Goal: Task Accomplishment & Management: Manage account settings

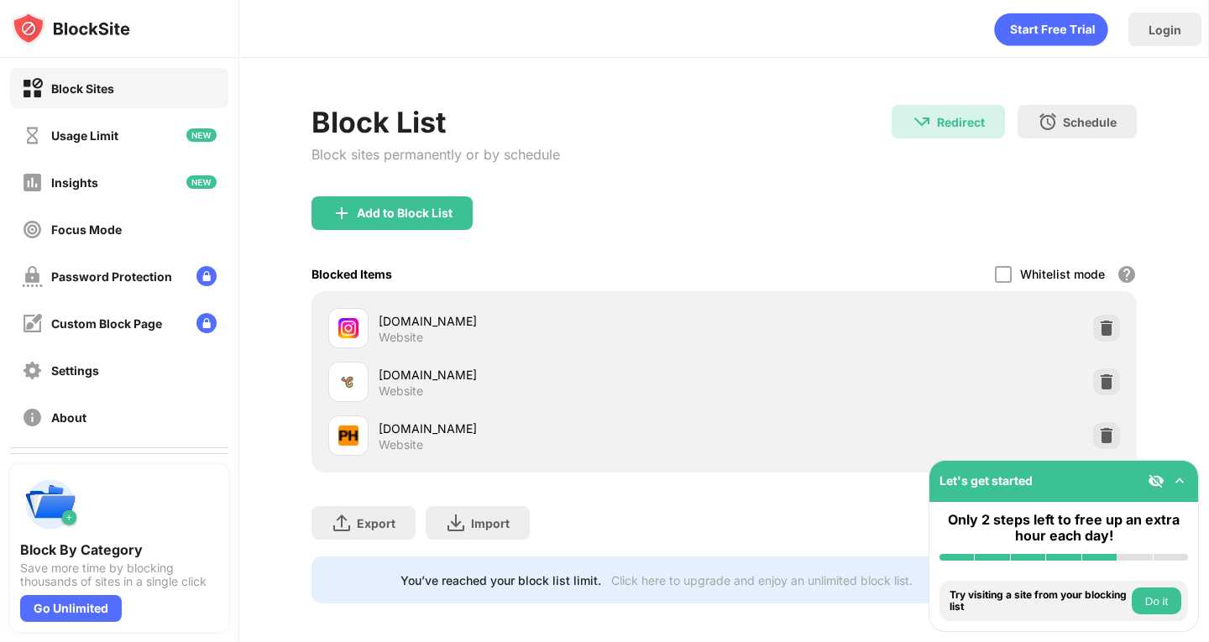
scroll to position [96, 0]
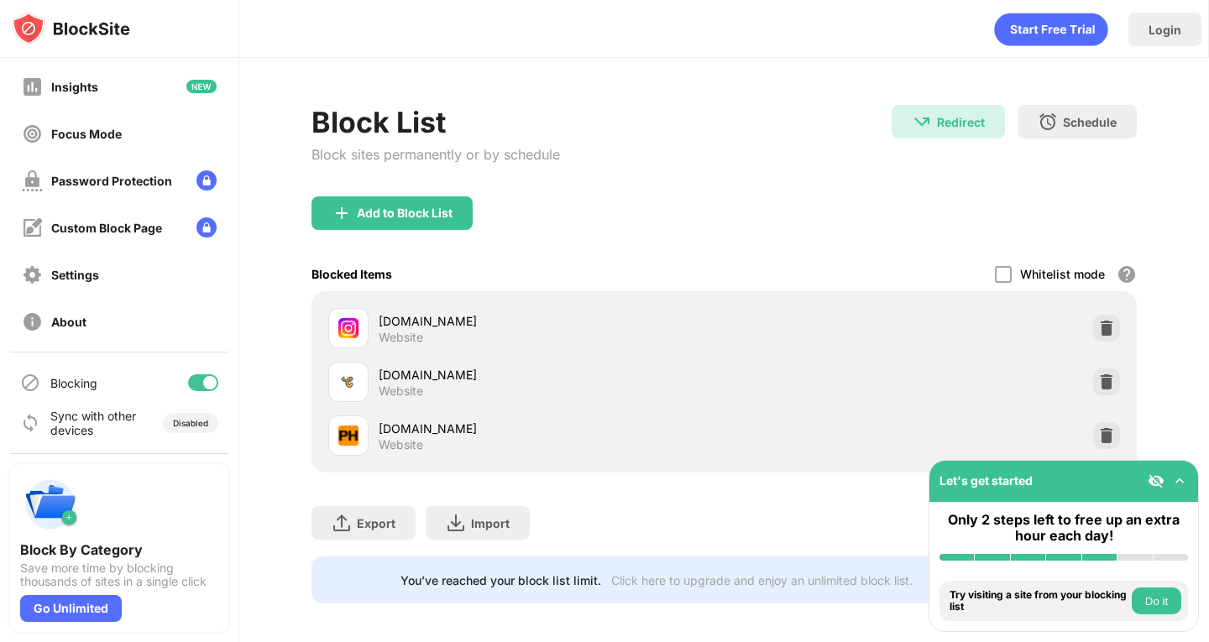
click at [188, 389] on div at bounding box center [203, 382] width 30 height 17
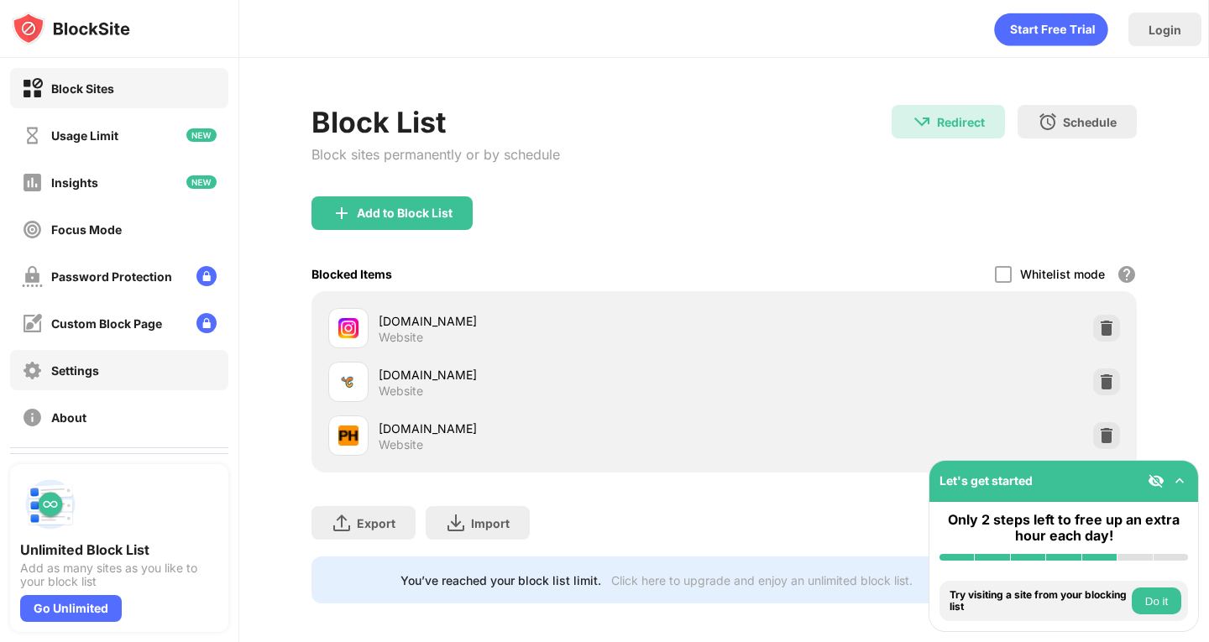
scroll to position [96, 0]
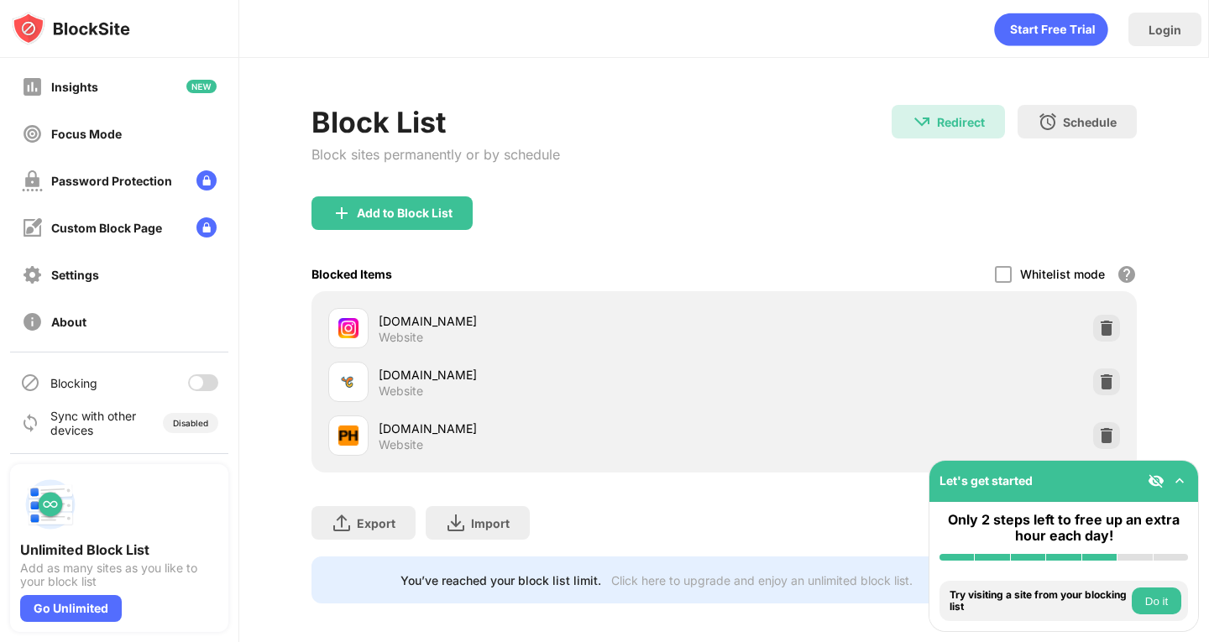
click at [193, 386] on div at bounding box center [203, 382] width 30 height 17
